Goal: Task Accomplishment & Management: Manage account settings

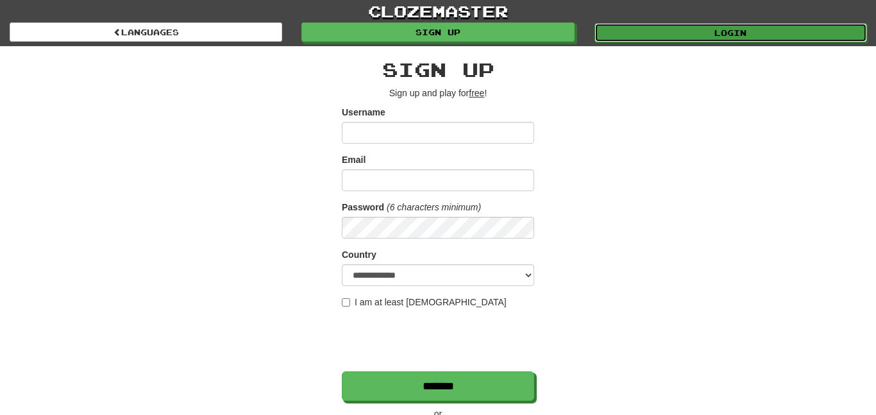
click at [649, 40] on link "Login" at bounding box center [731, 32] width 273 height 19
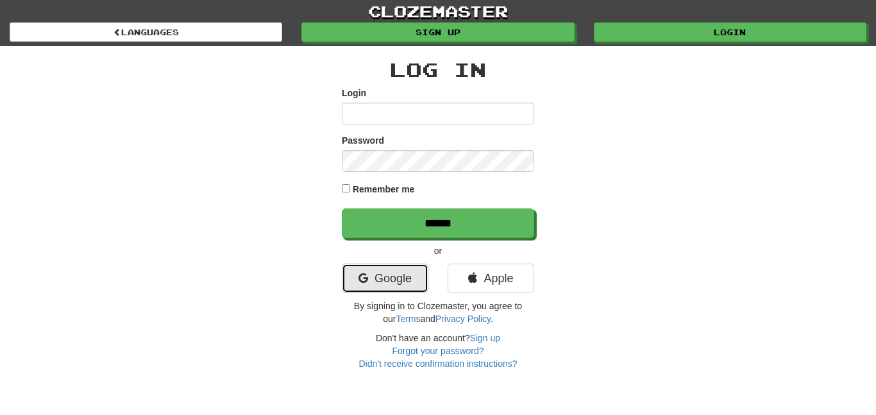
click at [388, 284] on link "Google" at bounding box center [385, 279] width 87 height 30
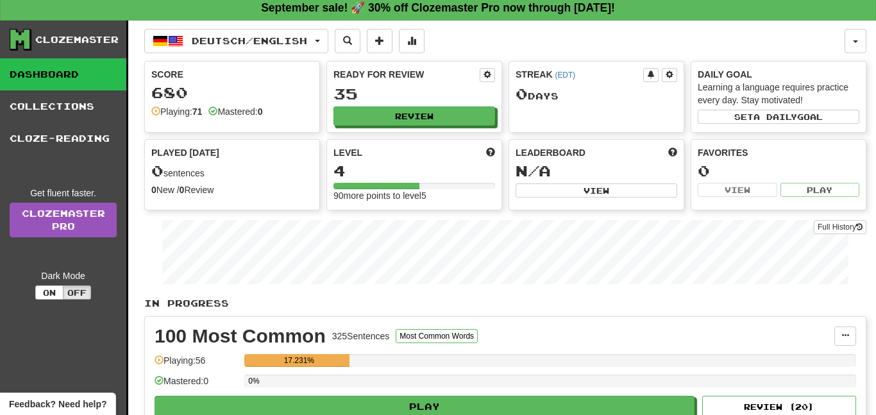
scroll to position [6, 0]
